Goal: Task Accomplishment & Management: Manage account settings

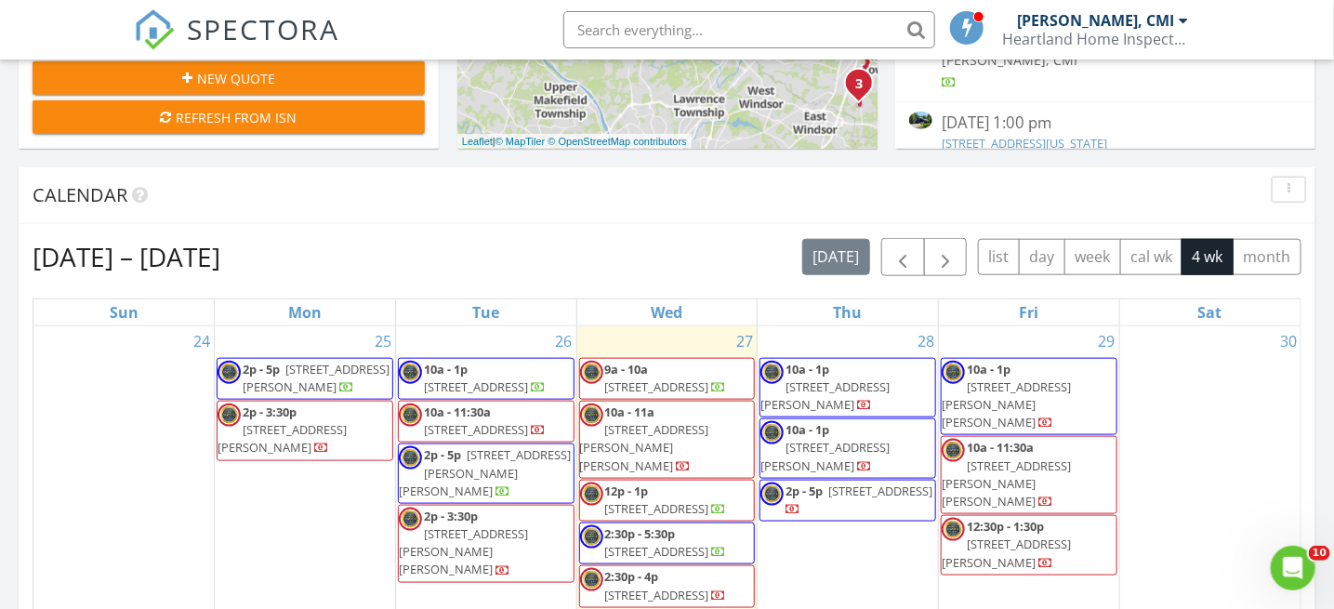
scroll to position [836, 0]
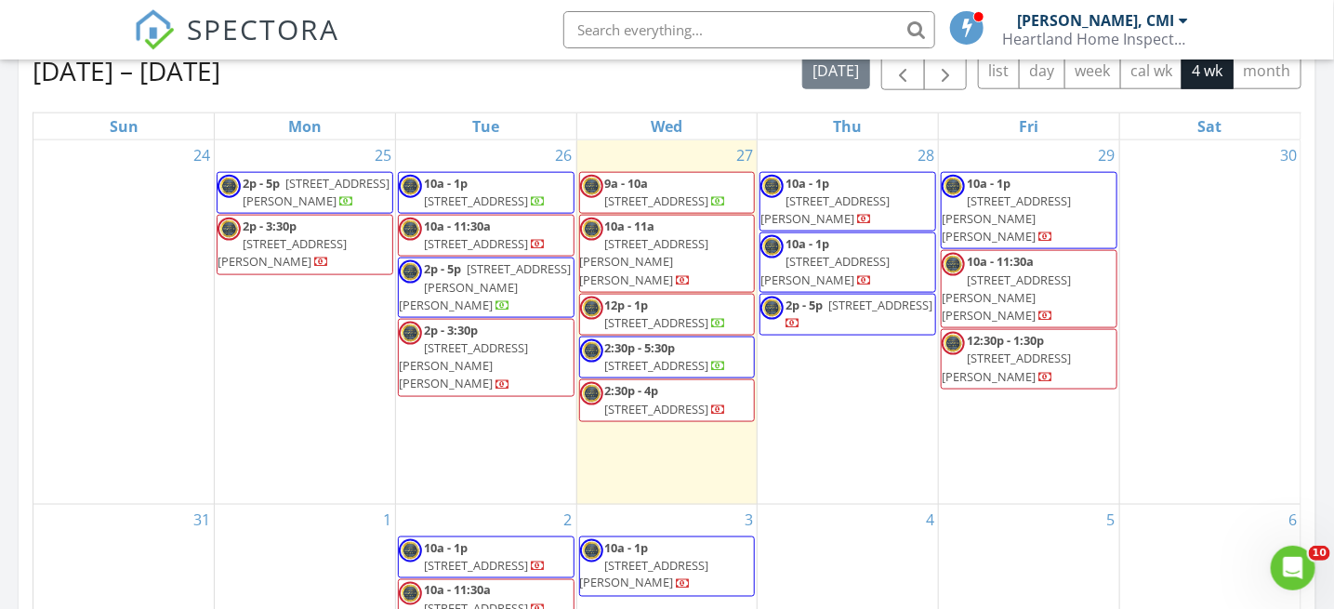
click at [471, 230] on span "10a - 11:30a" at bounding box center [457, 225] width 67 height 17
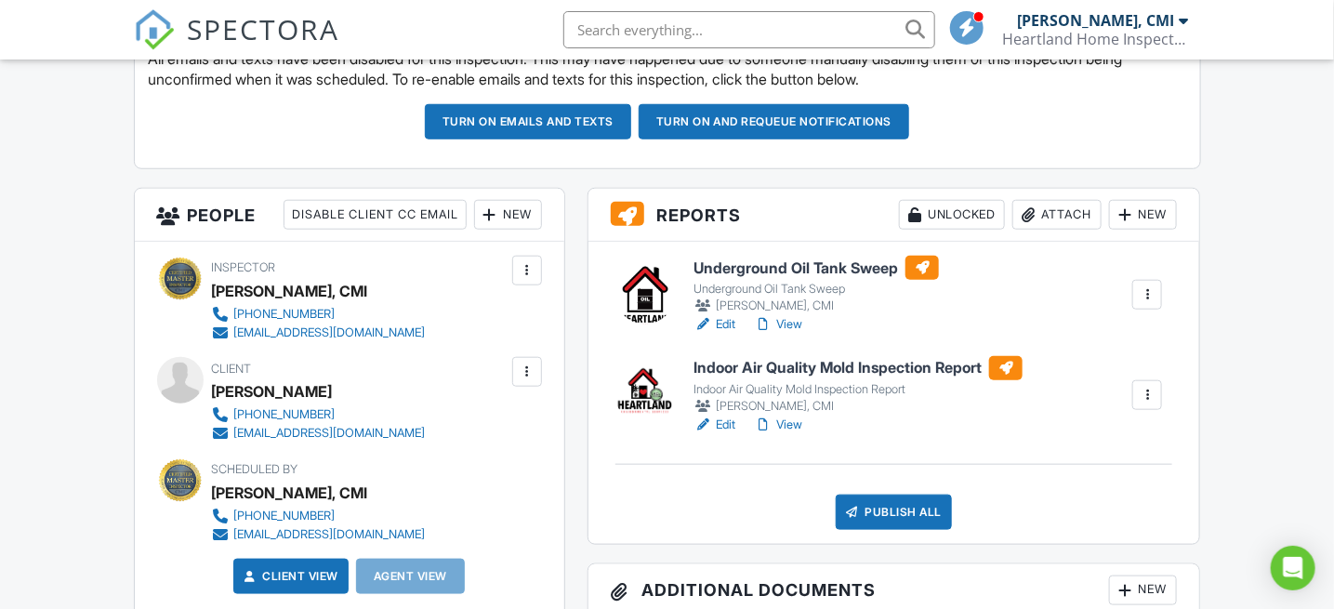
click at [722, 321] on link "Edit" at bounding box center [714, 324] width 42 height 19
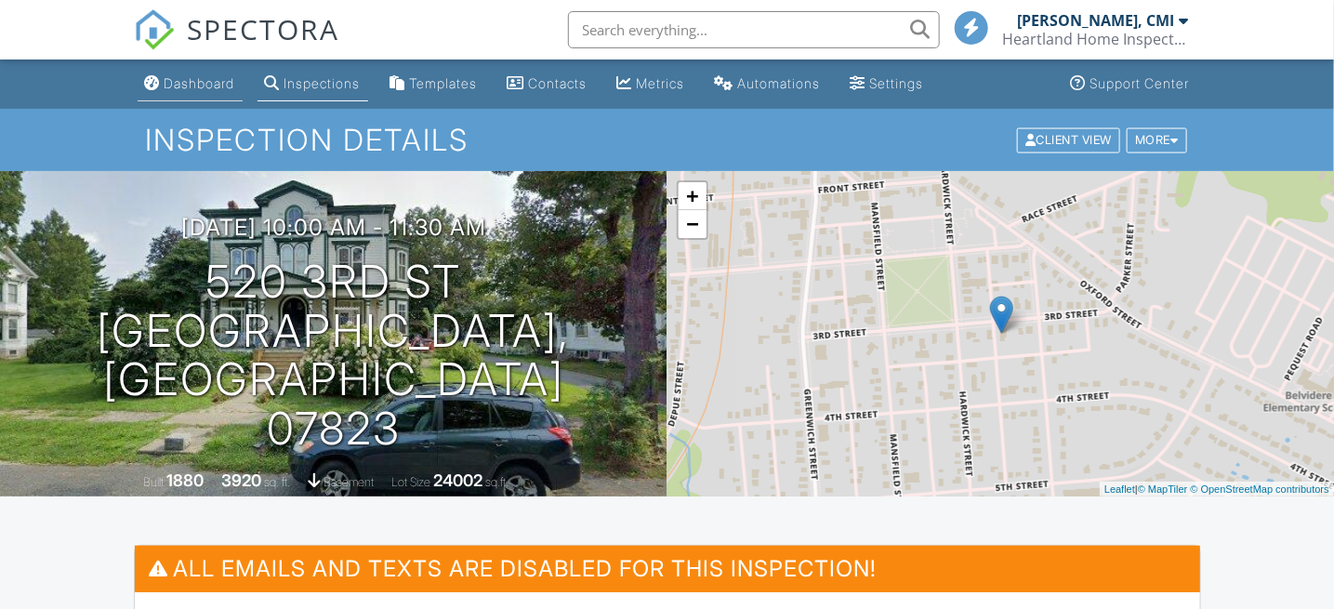
click at [193, 79] on div "Dashboard" at bounding box center [200, 83] width 71 height 16
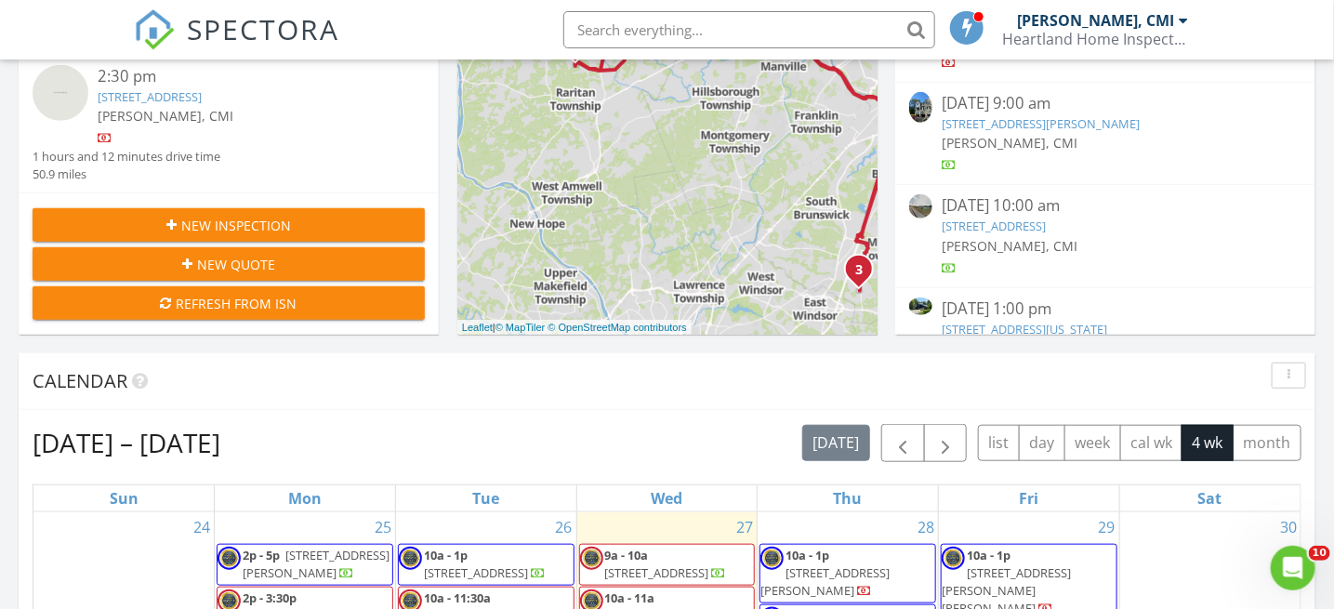
scroll to position [744, 0]
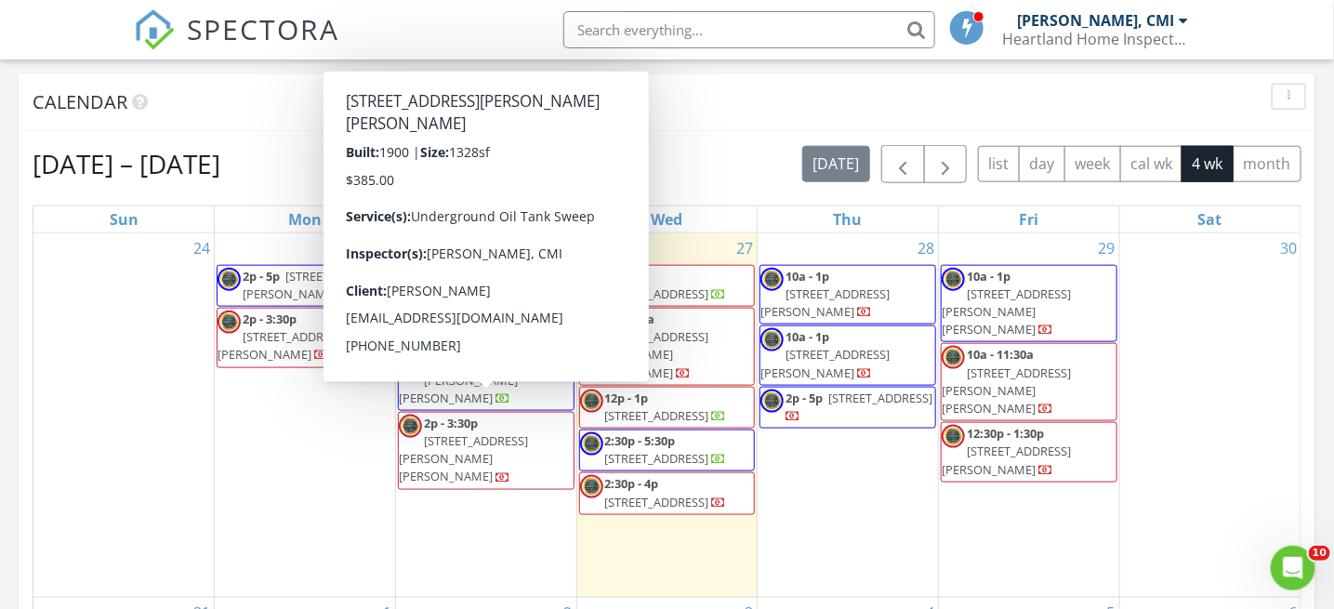
click at [473, 432] on span "15 Hill Rd, Stanhope 07874" at bounding box center [463, 458] width 129 height 52
